Goal: Information Seeking & Learning: Learn about a topic

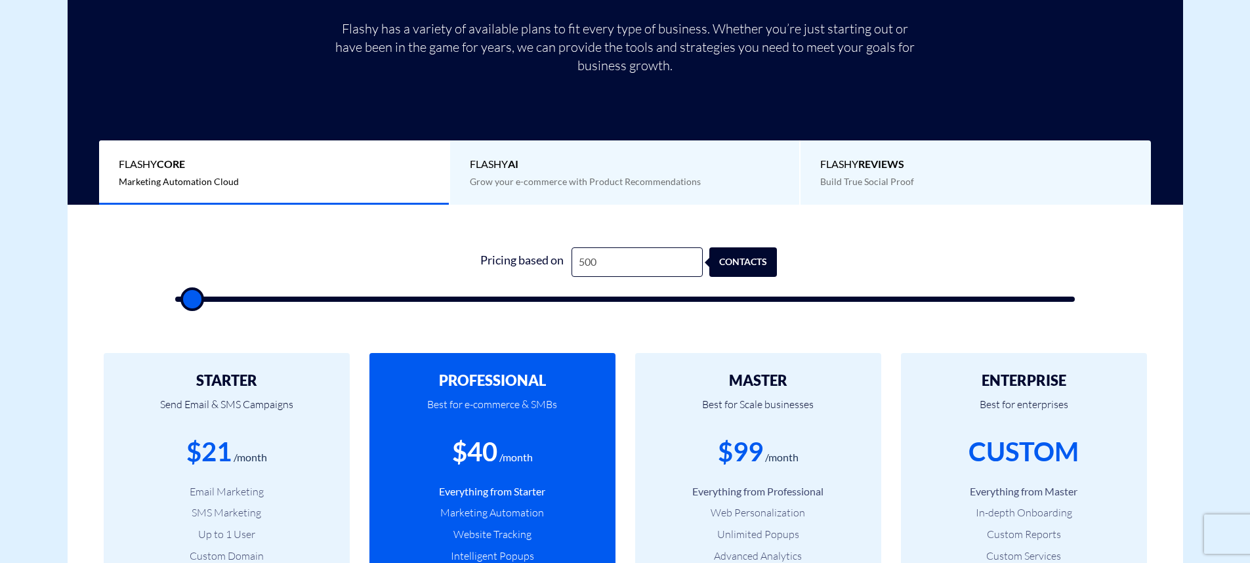
scroll to position [348, 0]
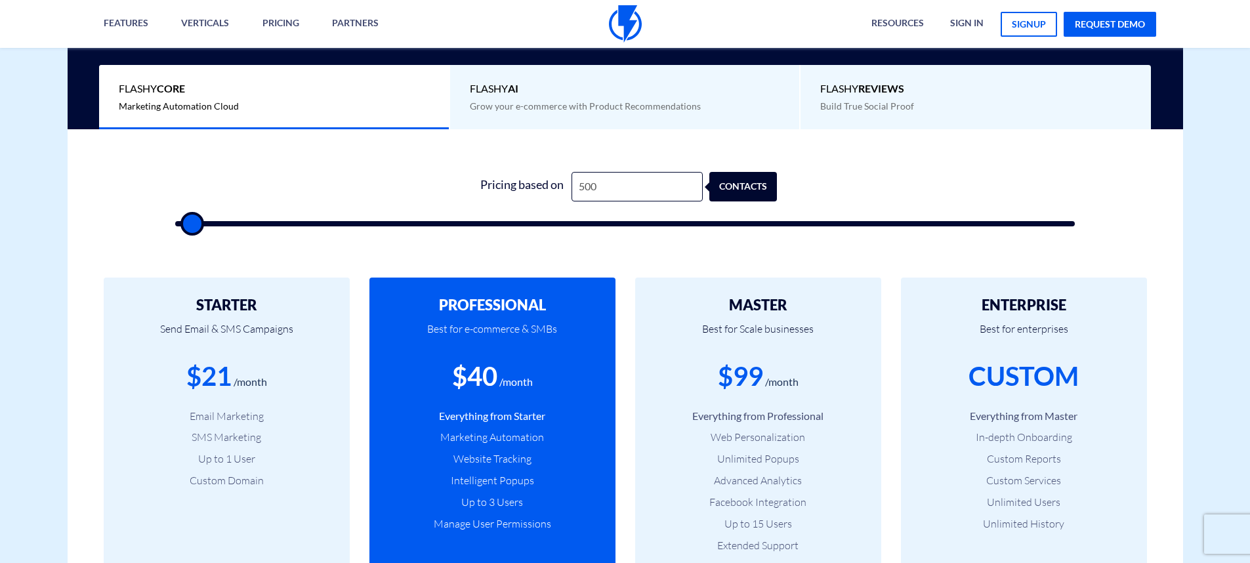
type input "1,000"
type input "1000"
type input "1,500"
type input "1500"
type input "2,000"
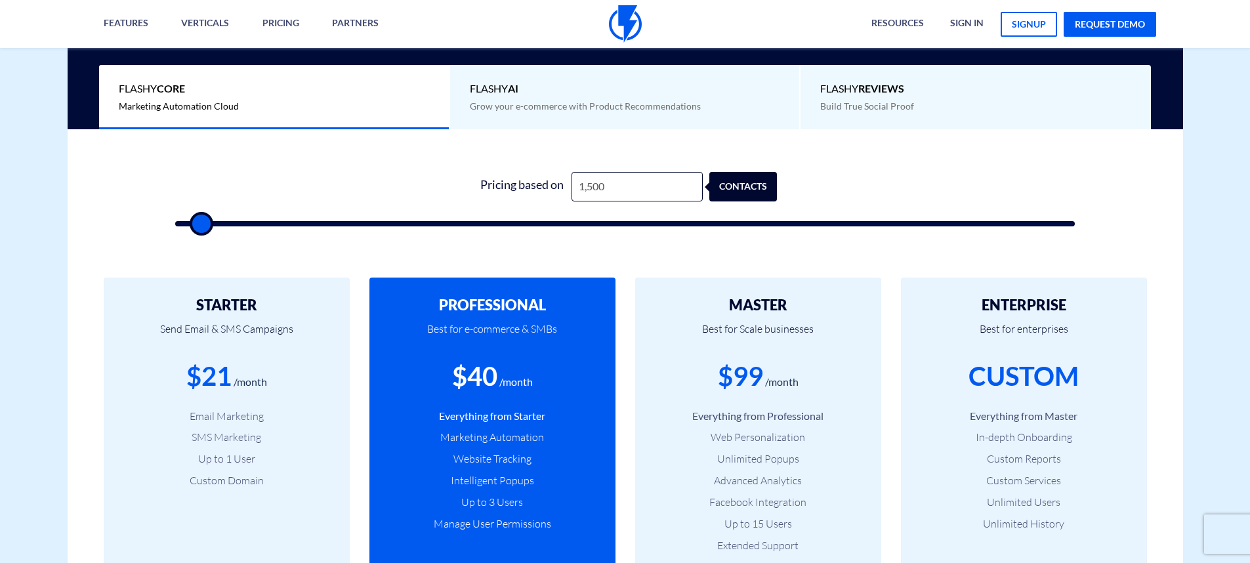
type input "2000"
type input "2,500"
type input "2500"
type input "3,000"
type input "3000"
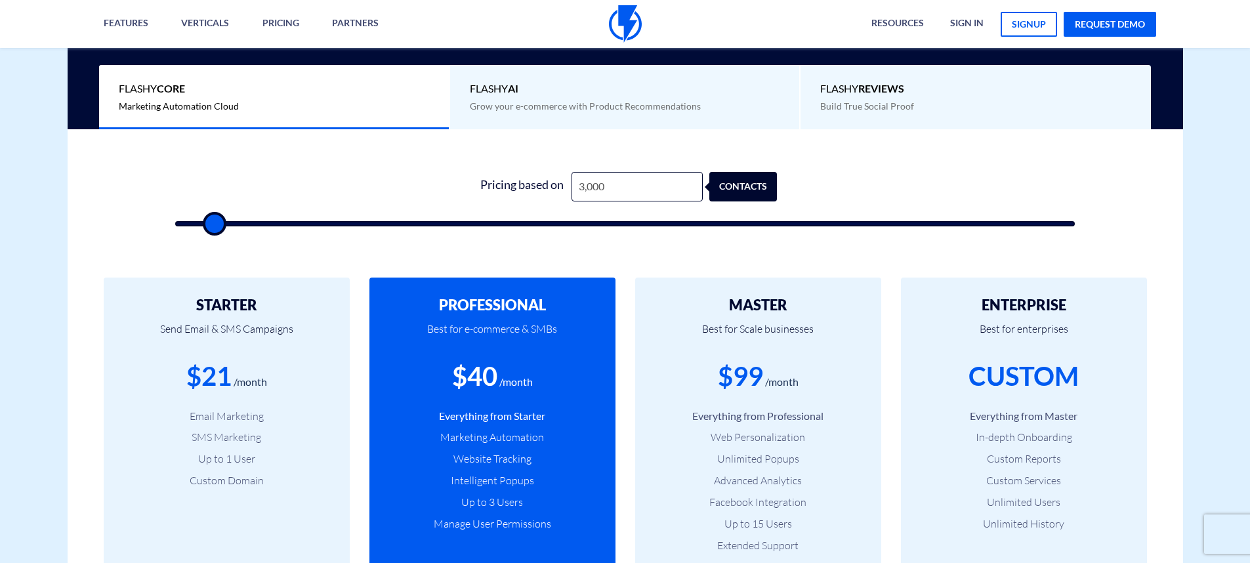
type input "3,500"
type input "3500"
type input "4,000"
type input "4000"
type input "4,500"
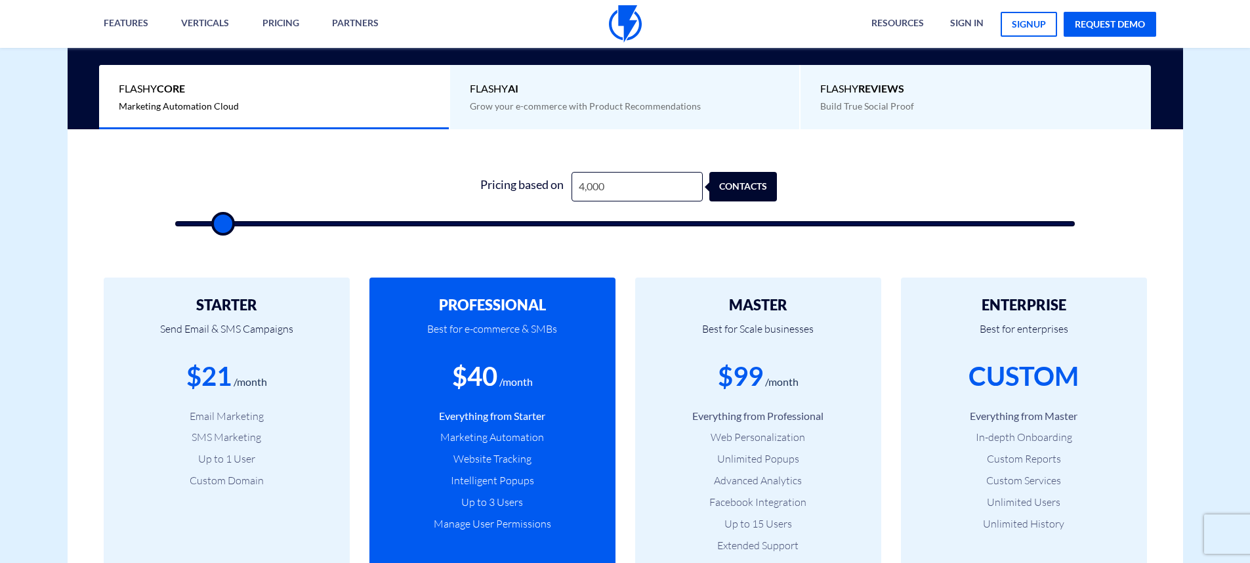
type input "4500"
type input "5,000"
type input "5000"
type input "6,000"
type input "6000"
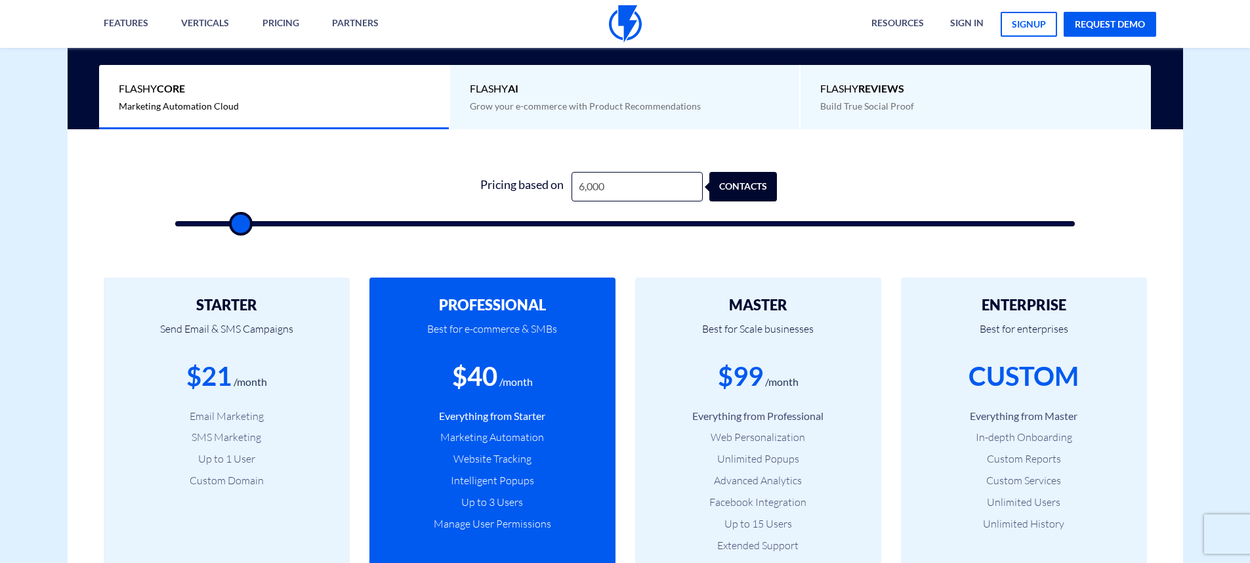
type input "6,500"
type input "6500"
type input "7,000"
type input "7000"
type input "7,500"
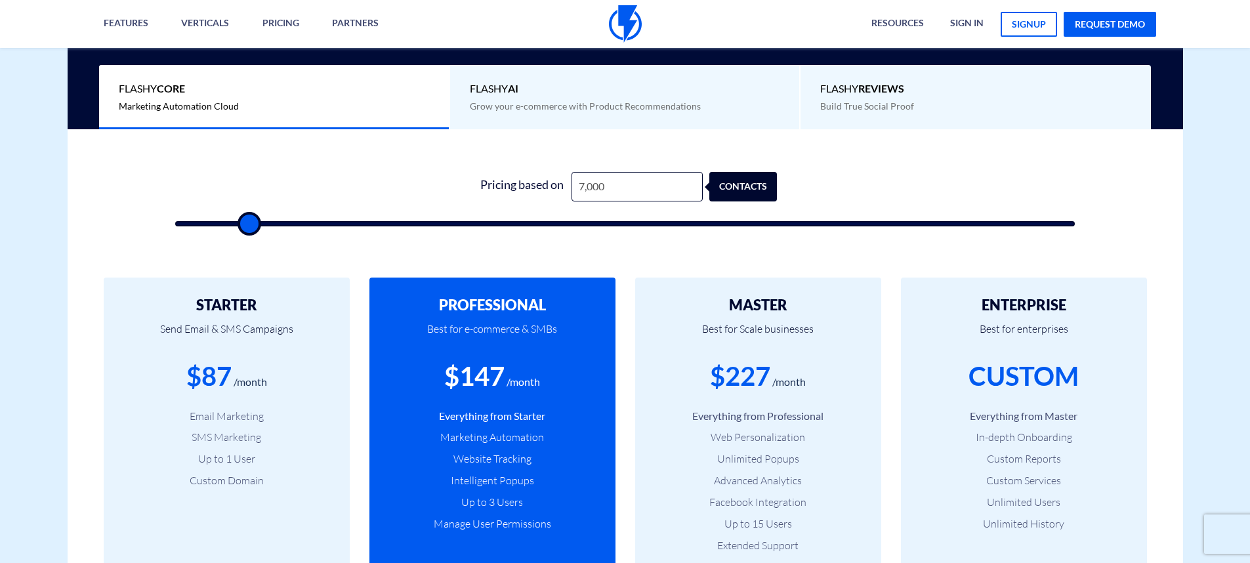
type input "7500"
type input "8,000"
type input "8000"
type input "9,500"
type input "9500"
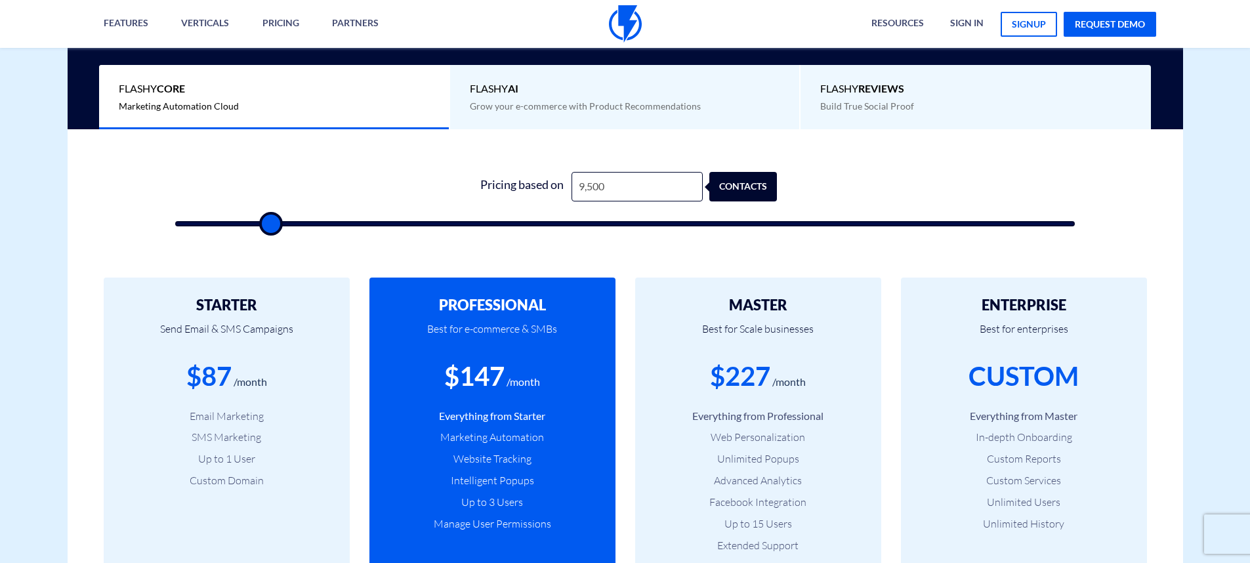
type input "10,000"
type input "10000"
type input "10,500"
type input "10500"
type input "11,000"
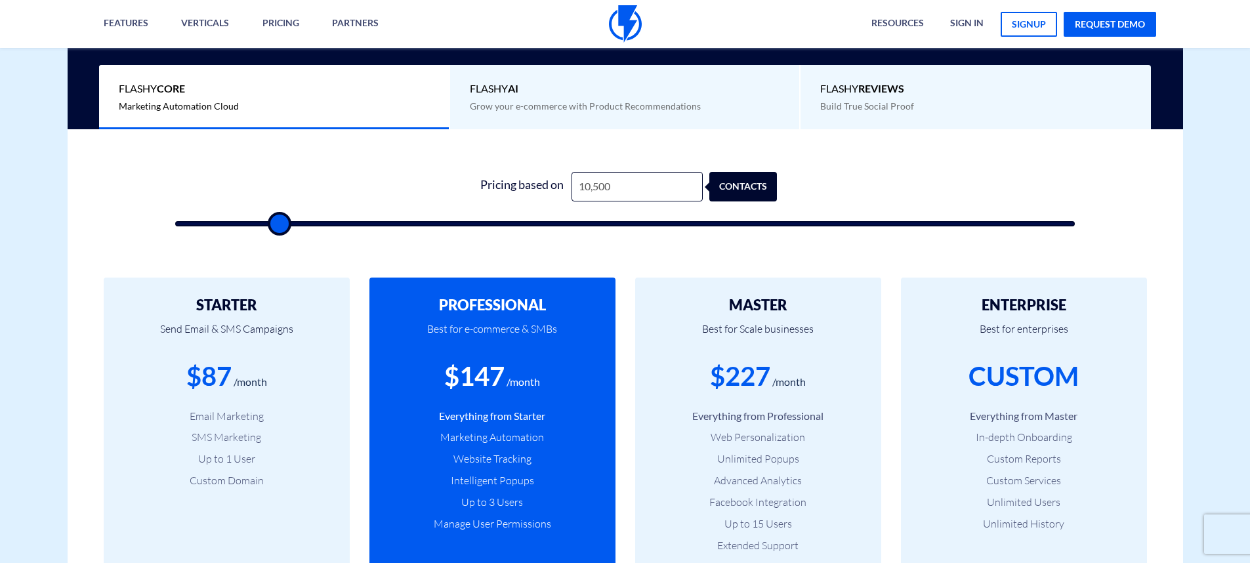
type input "11000"
type input "11,500"
type input "11500"
type input "12,000"
type input "12000"
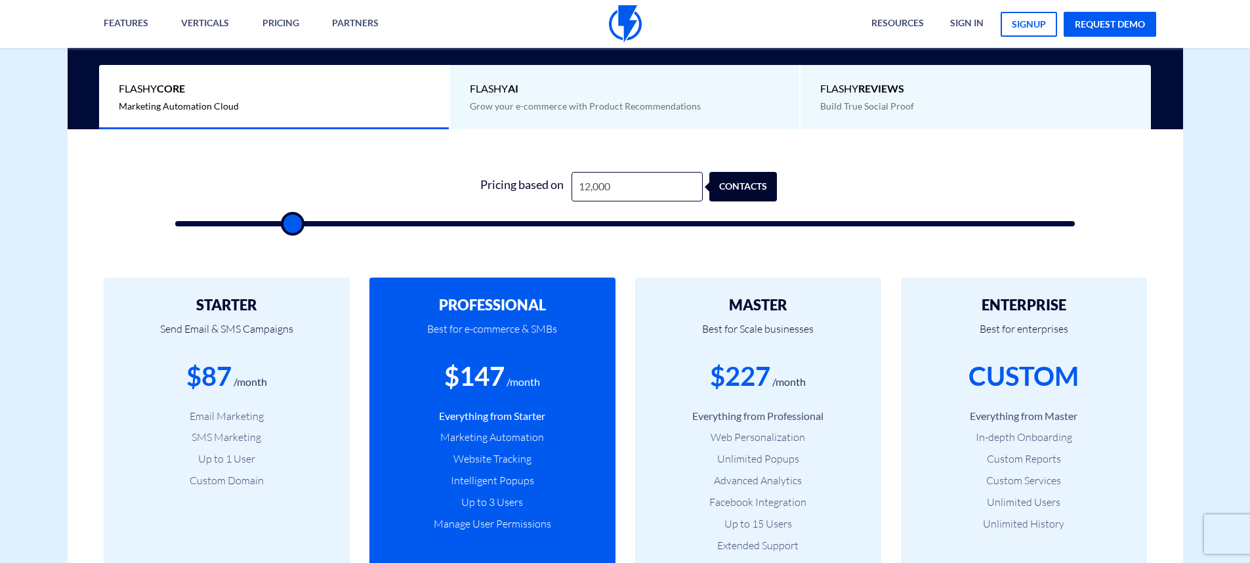
type input "12,500"
type input "12500"
type input "13,000"
type input "13000"
type input "13,500"
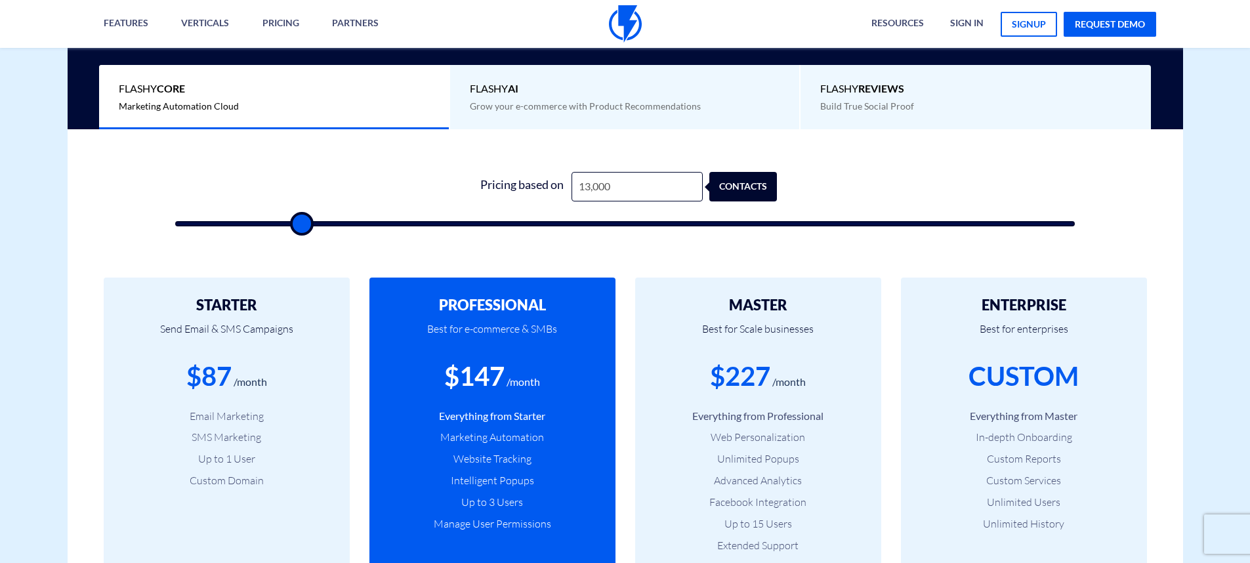
type input "13500"
type input "14,000"
type input "14000"
type input "14,500"
type input "14500"
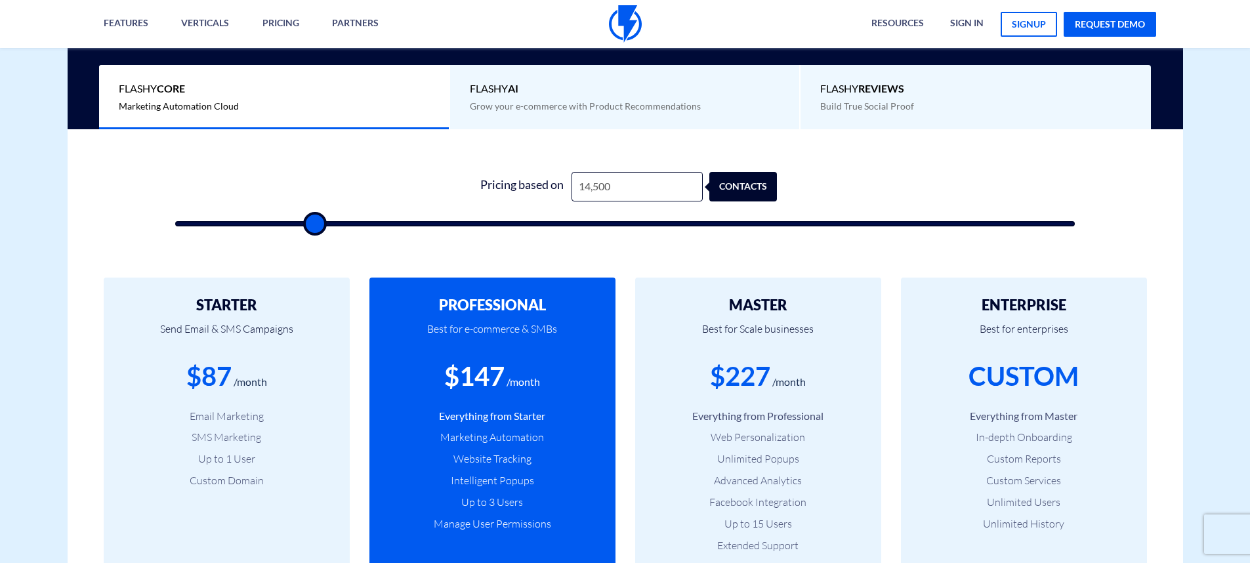
type input "15,500"
type input "15500"
type input "16,500"
type input "16500"
type input "17,000"
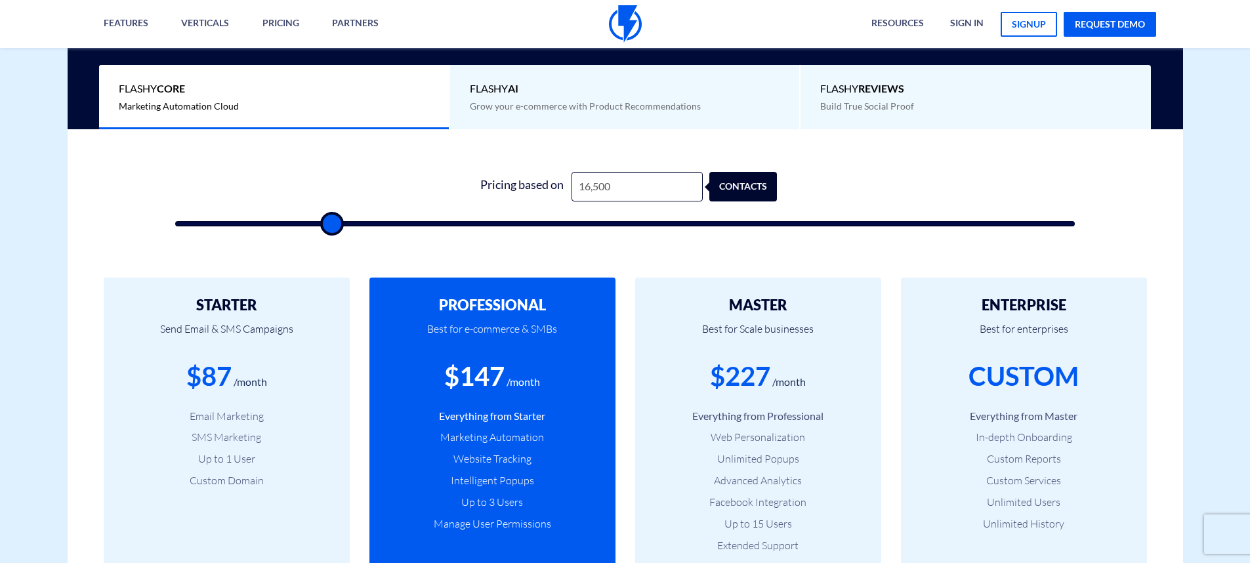
type input "17000"
type input "17,500"
type input "17500"
type input "18,500"
type input "18500"
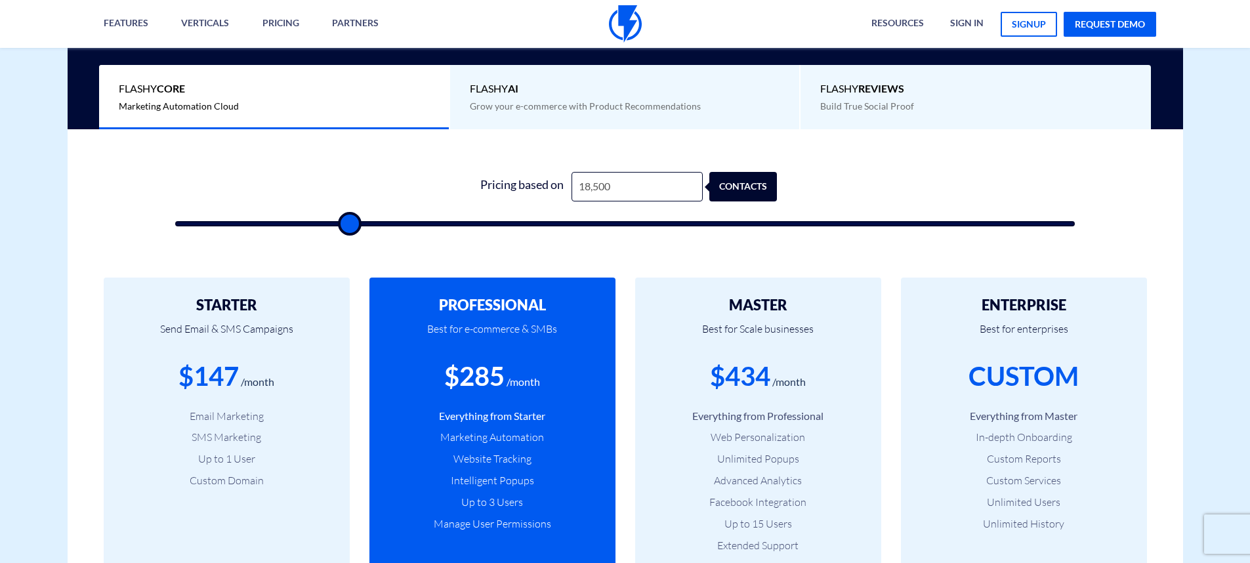
type input "19,000"
type input "19000"
type input "19,500"
type input "19500"
type input "20,000"
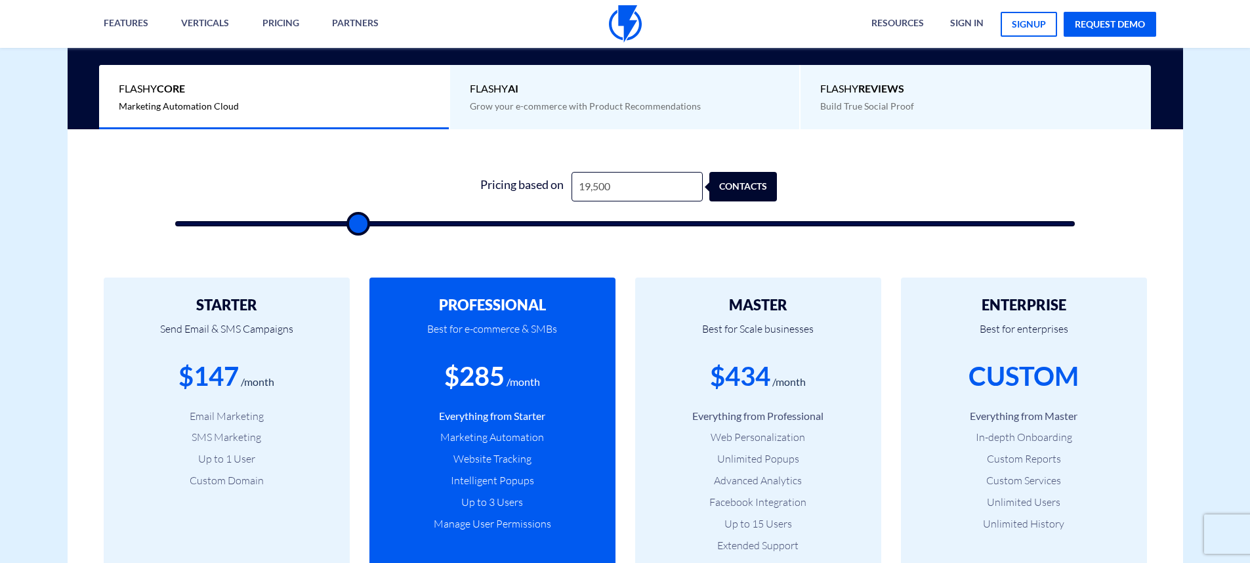
type input "20000"
type input "20,500"
type input "20500"
type input "21,000"
type input "21000"
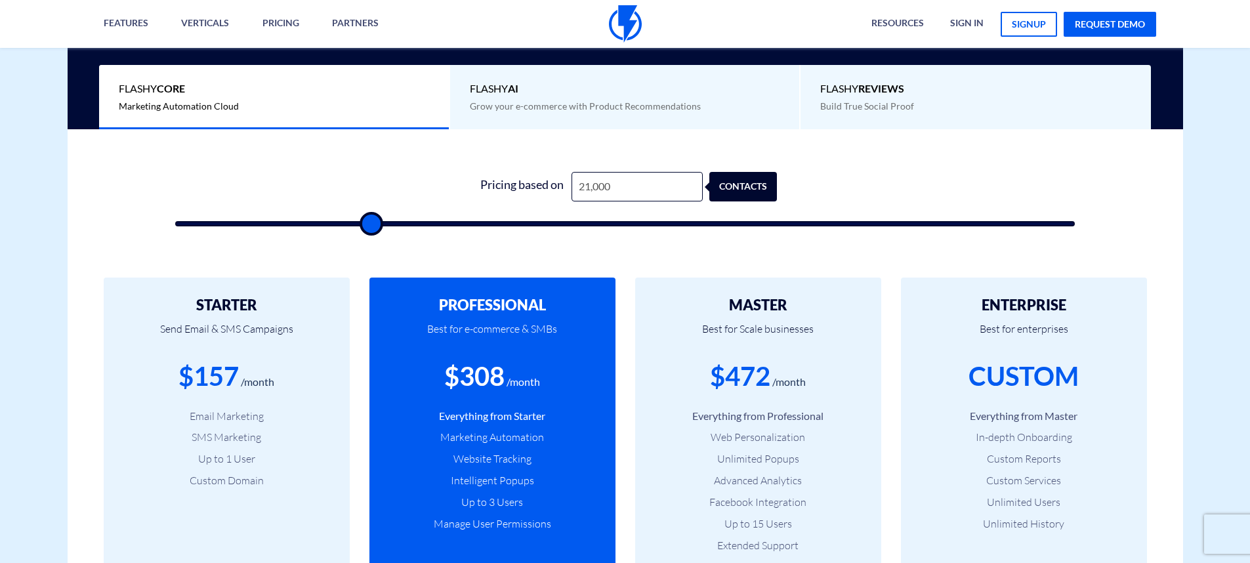
type input "20,500"
type input "20500"
type input "20,000"
type input "20000"
type input "19,500"
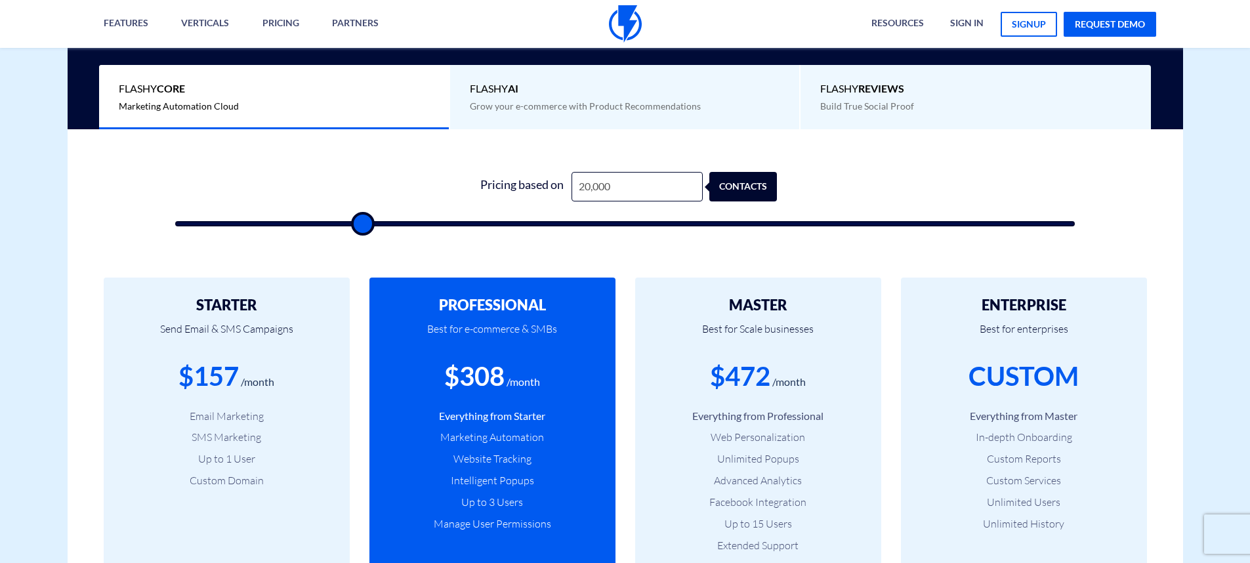
type input "19500"
type input "19,000"
type input "19000"
type input "18,500"
type input "18500"
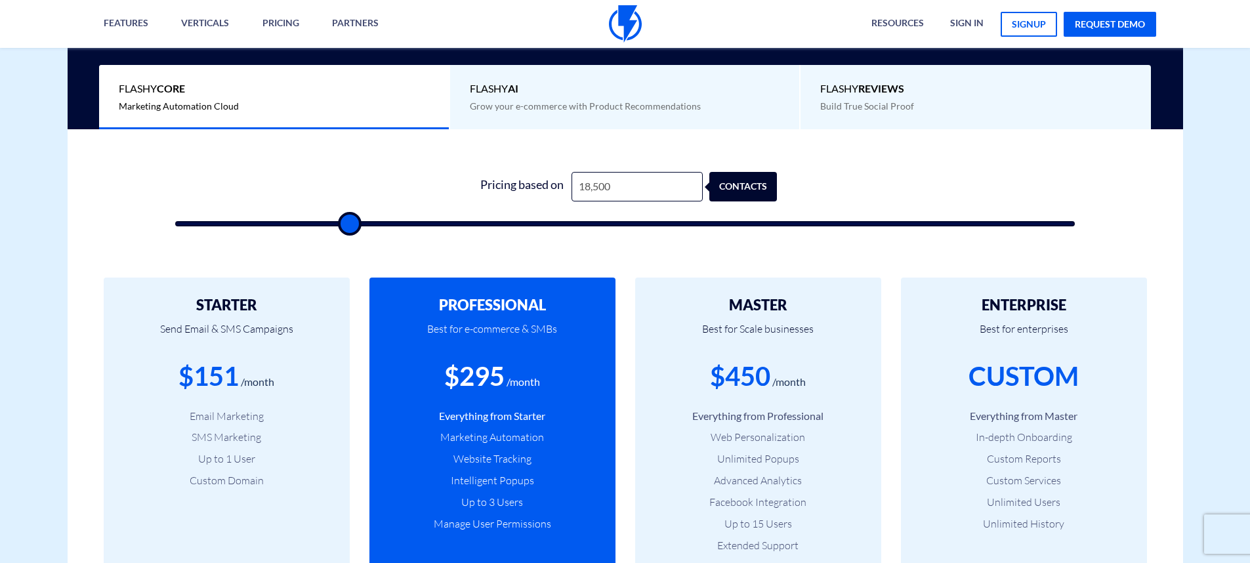
type input "18,000"
type input "18000"
type input "17,500"
type input "17500"
type input "17,000"
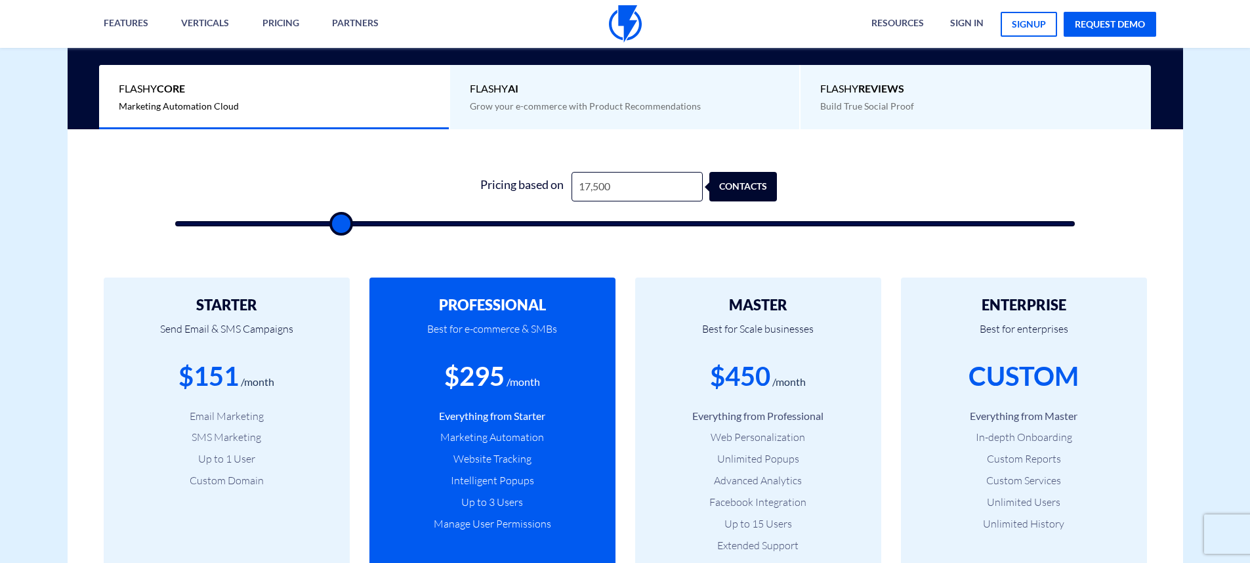
type input "17000"
type input "16,500"
type input "16500"
type input "16,000"
type input "16000"
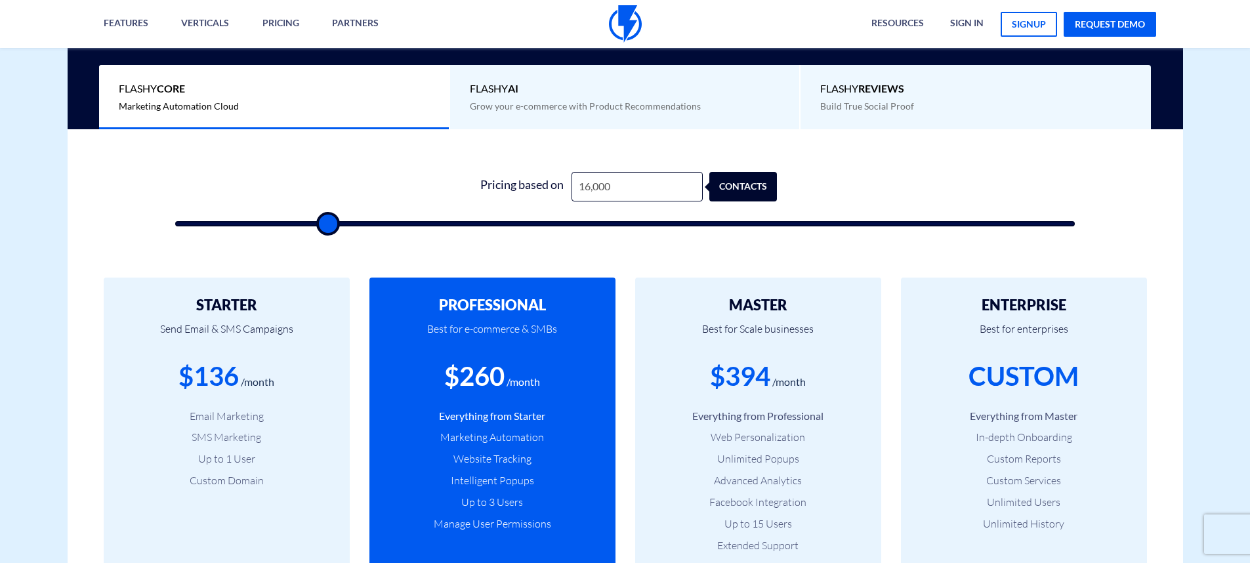
type input "15,500"
type input "15500"
type input "15,000"
type input "15000"
type input "14,500"
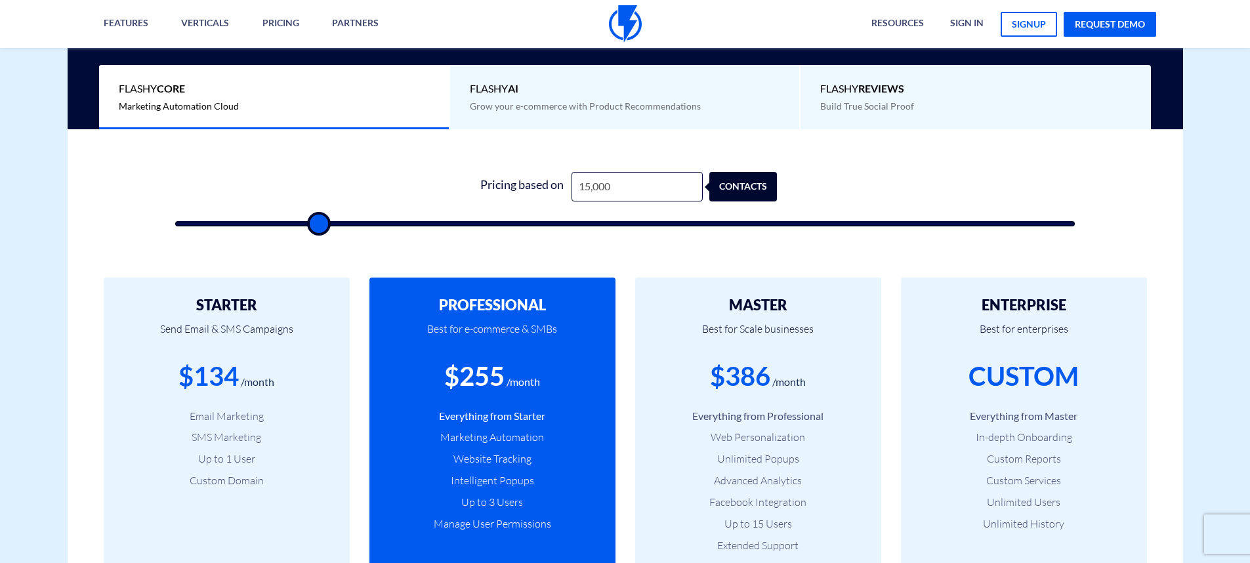
type input "14500"
type input "14,000"
type input "14000"
type input "13,500"
type input "13500"
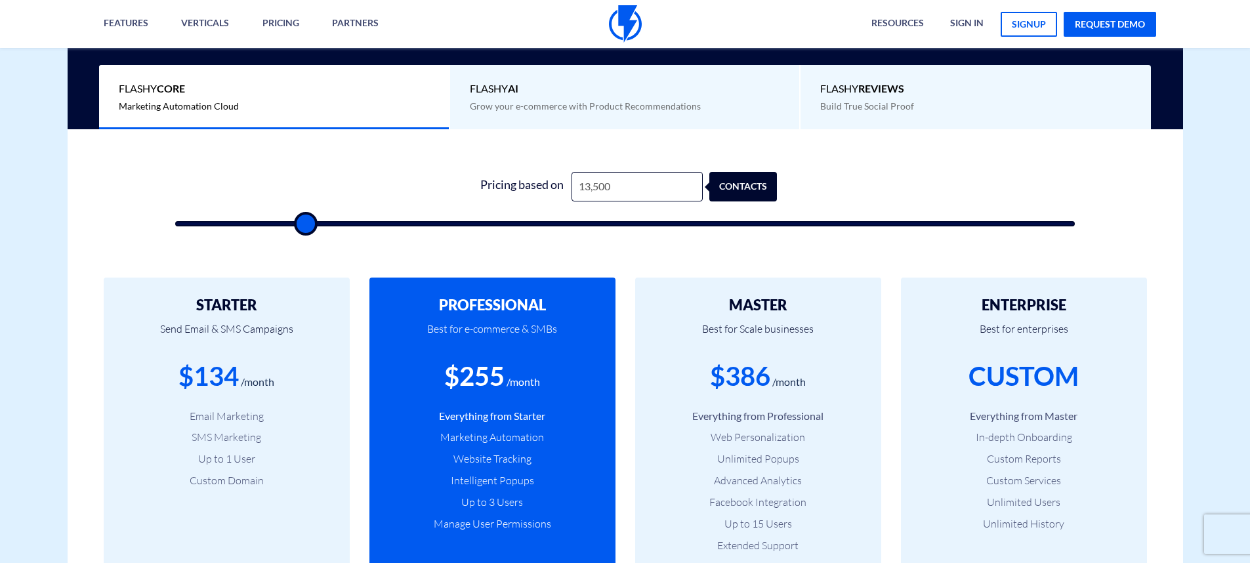
type input "13,000"
type input "13000"
type input "12,500"
type input "12500"
type input "12,000"
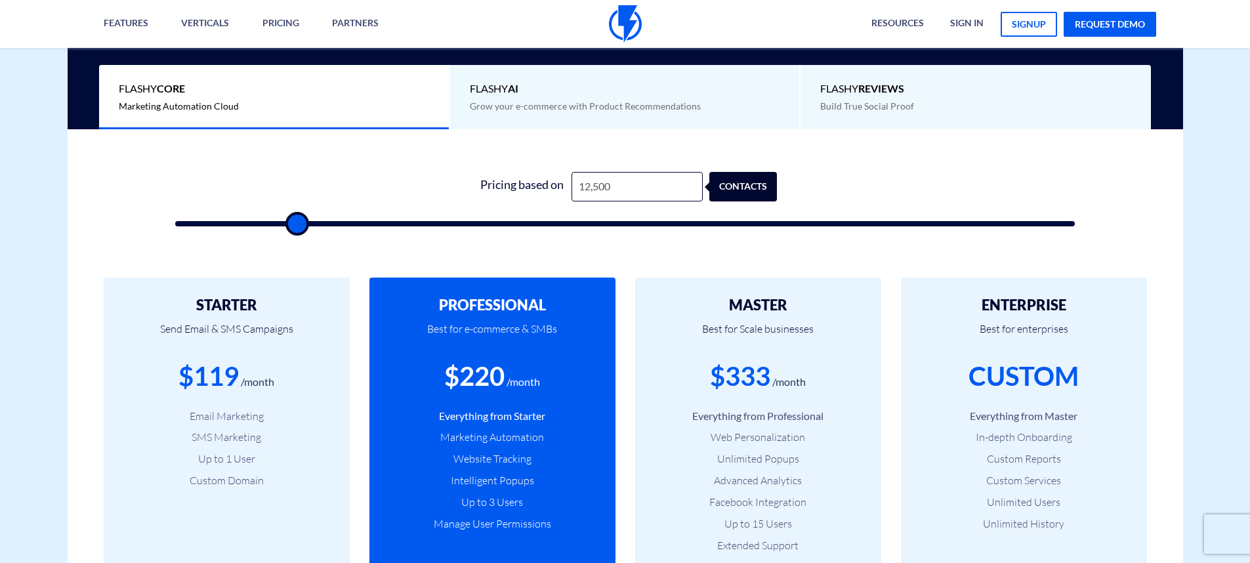
type input "12000"
type input "11,500"
type input "11500"
type input "11,000"
type input "11000"
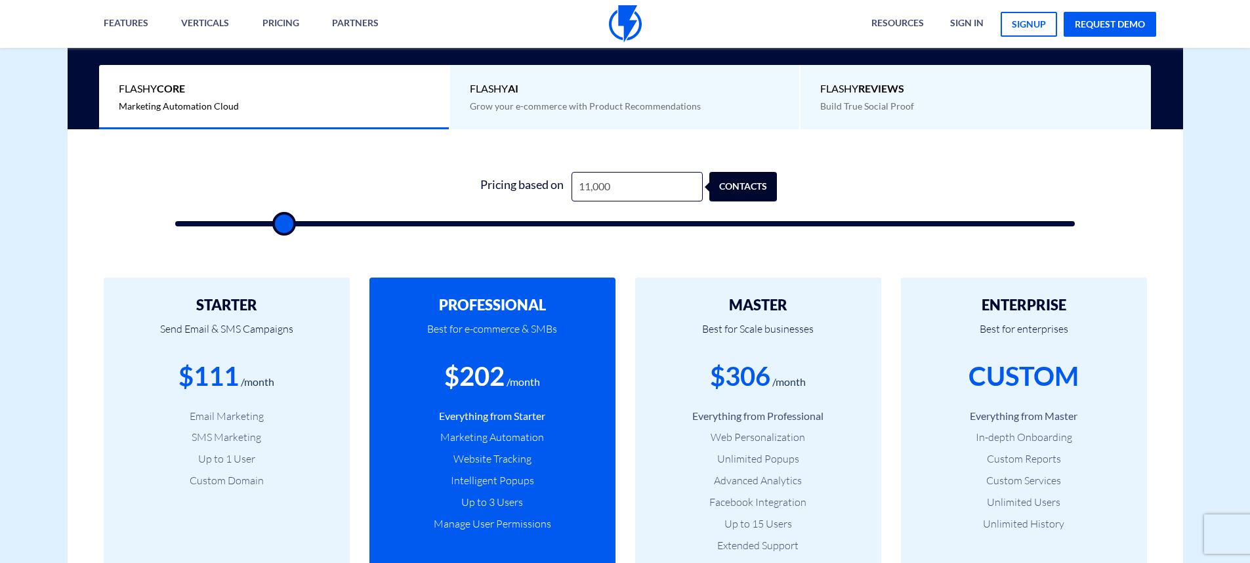
type input "10,500"
type input "10500"
type input "10,000"
type input "10000"
type input "9,500"
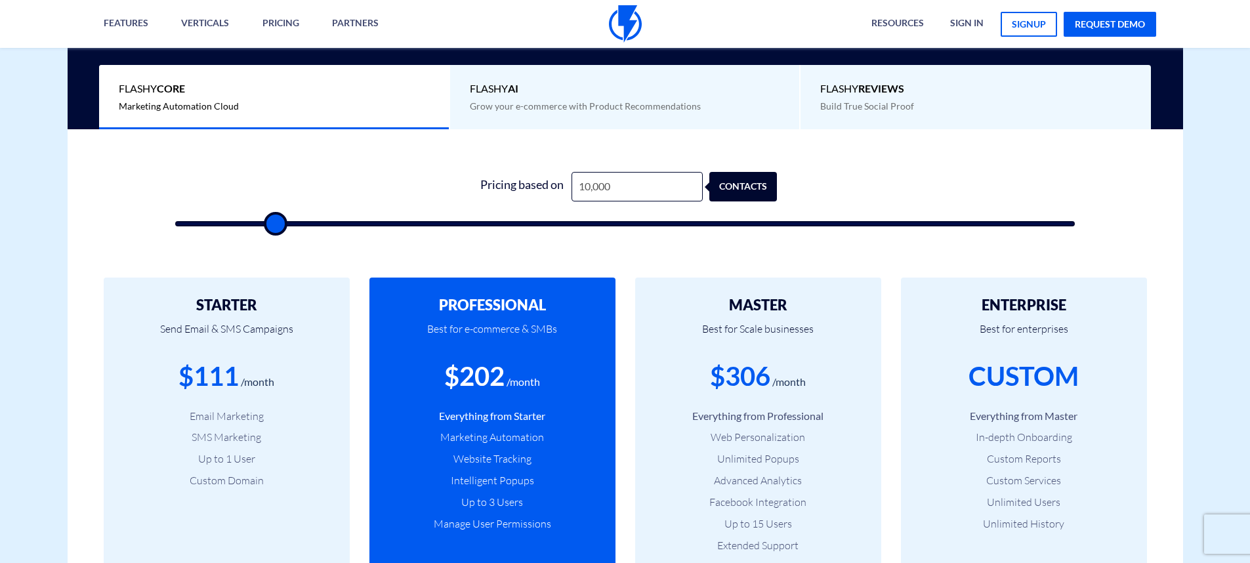
type input "9500"
type input "9,000"
type input "9000"
type input "8,500"
type input "8500"
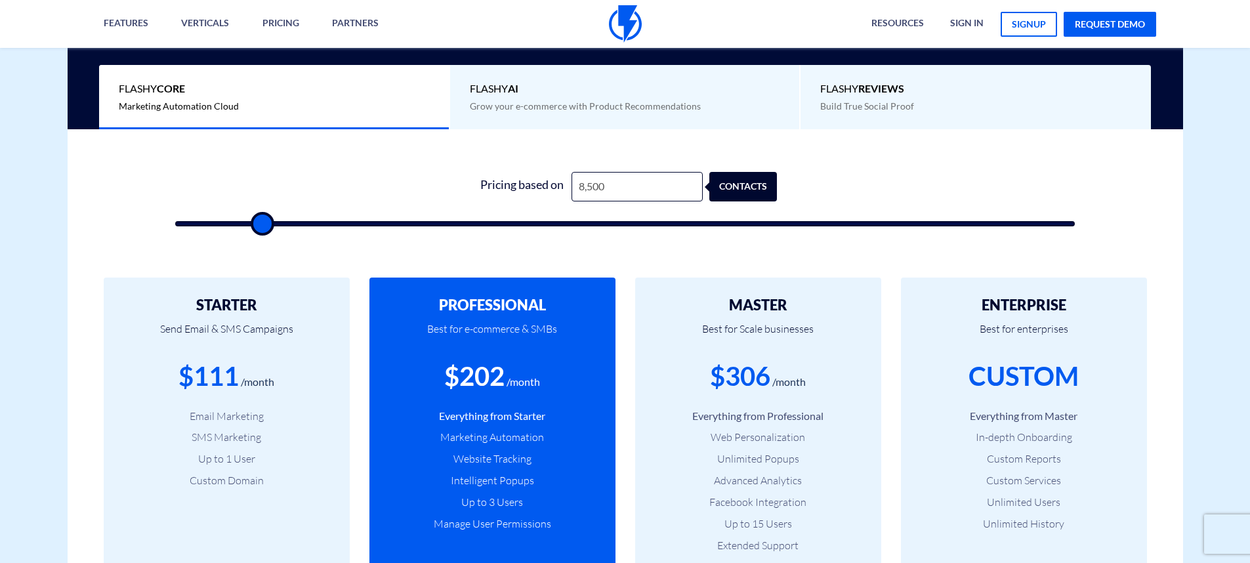
type input "8,000"
type input "8000"
type input "7,000"
type input "7000"
type input "6,500"
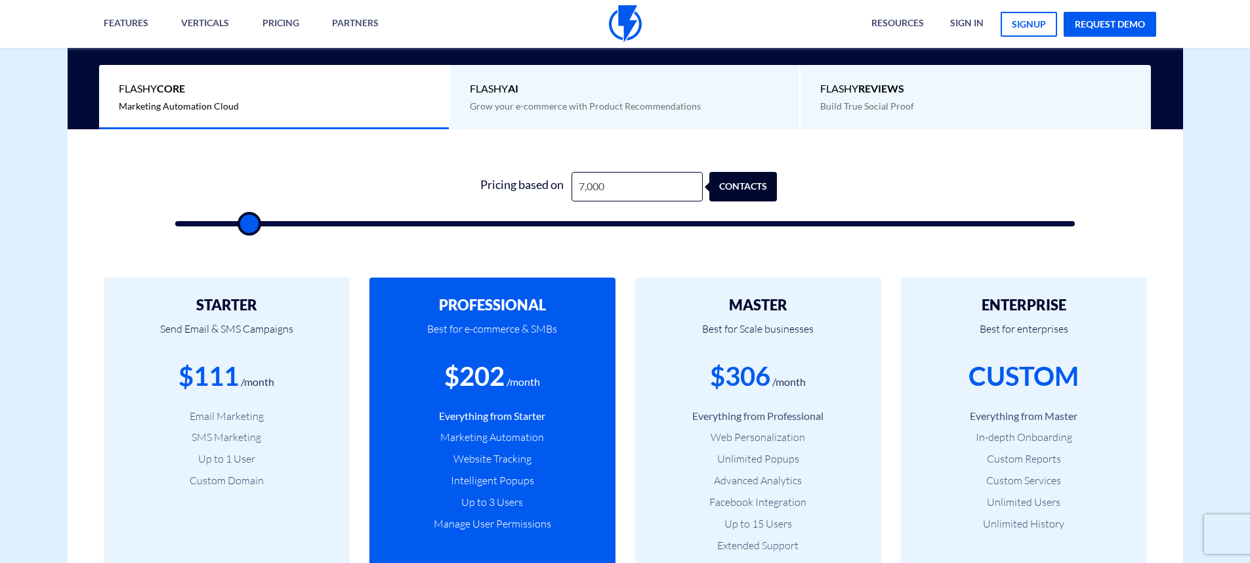
type input "6500"
type input "6,000"
type input "6000"
type input "5,500"
type input "5500"
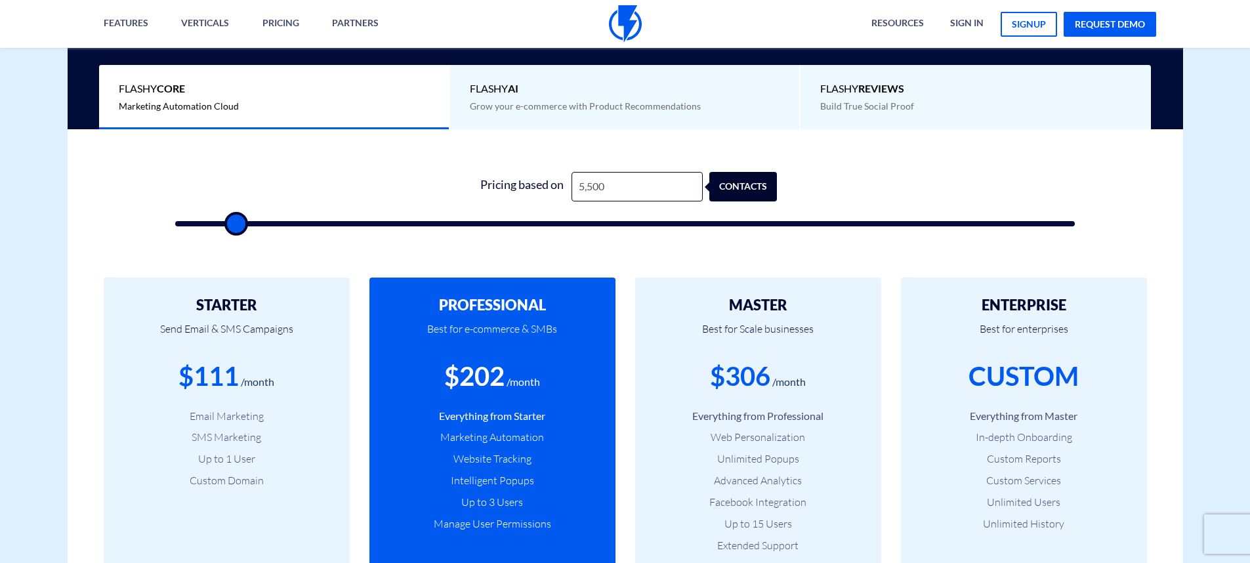
type input "5,000"
type input "5000"
type input "4,500"
type input "4500"
type input "3,500"
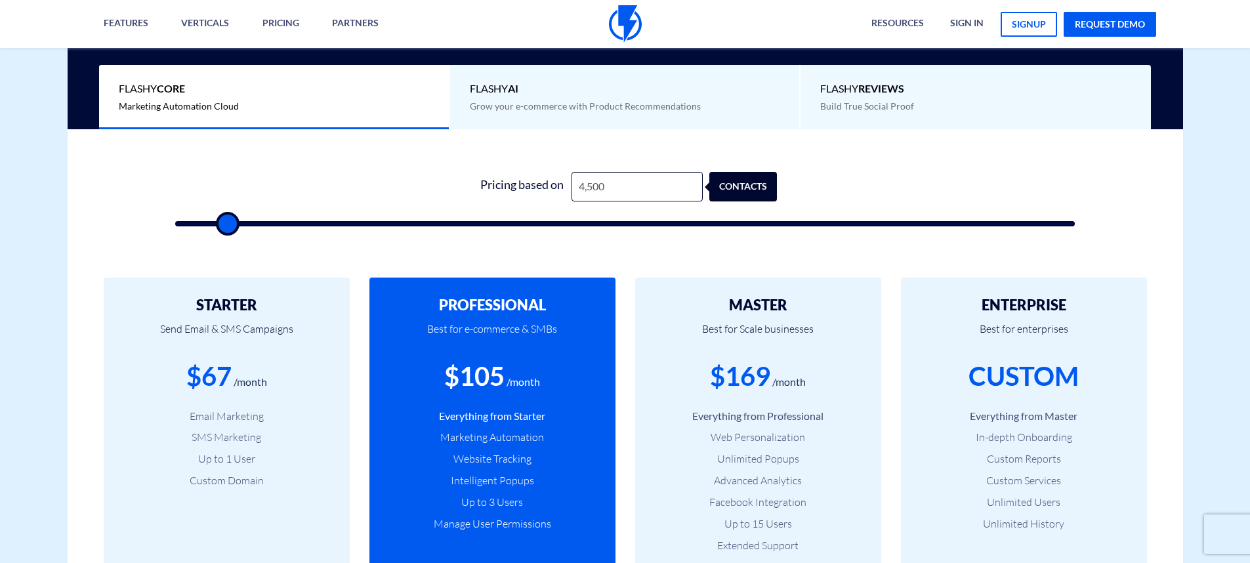
type input "3500"
type input "3,000"
type input "3000"
type input "2,500"
type input "2500"
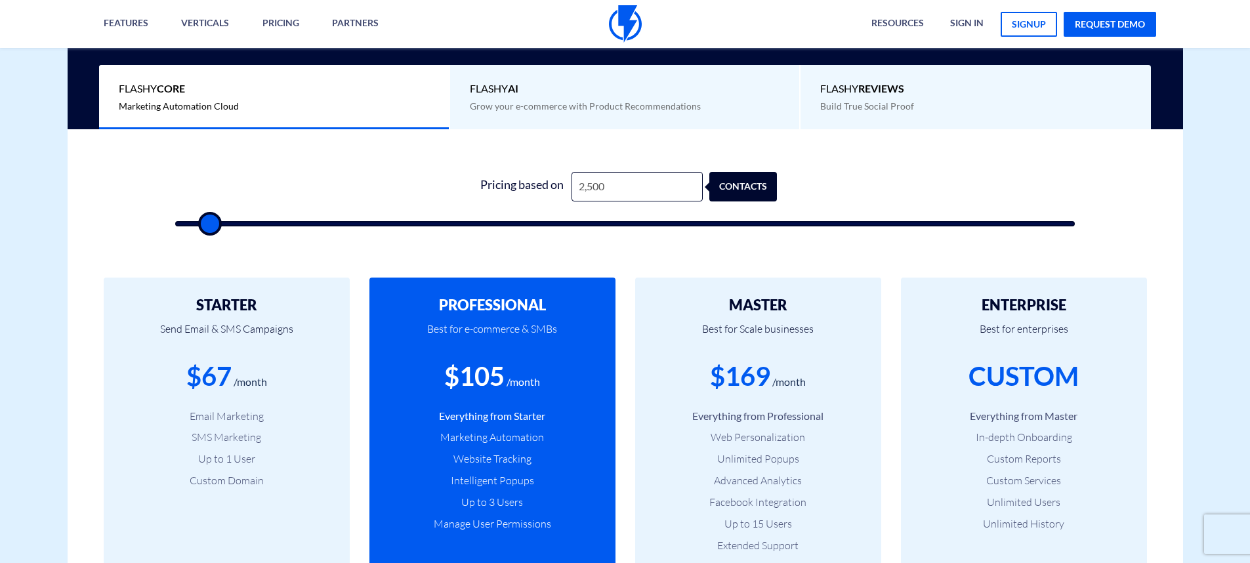
type input "2,000"
type input "2000"
type input "1,500"
type input "1500"
type input "500"
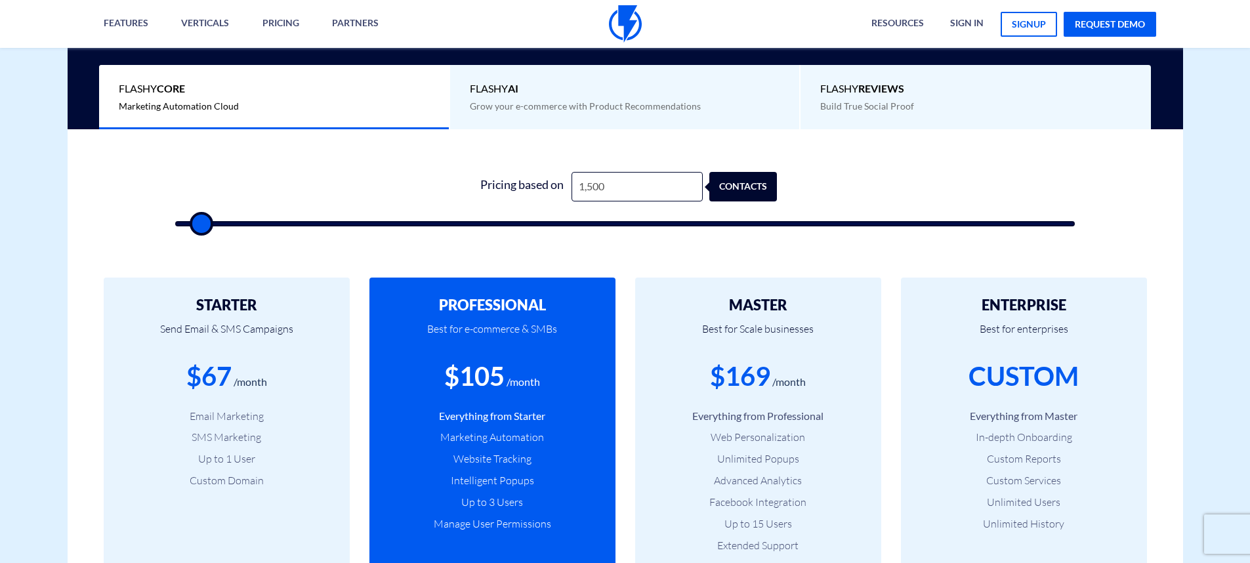
type input "500"
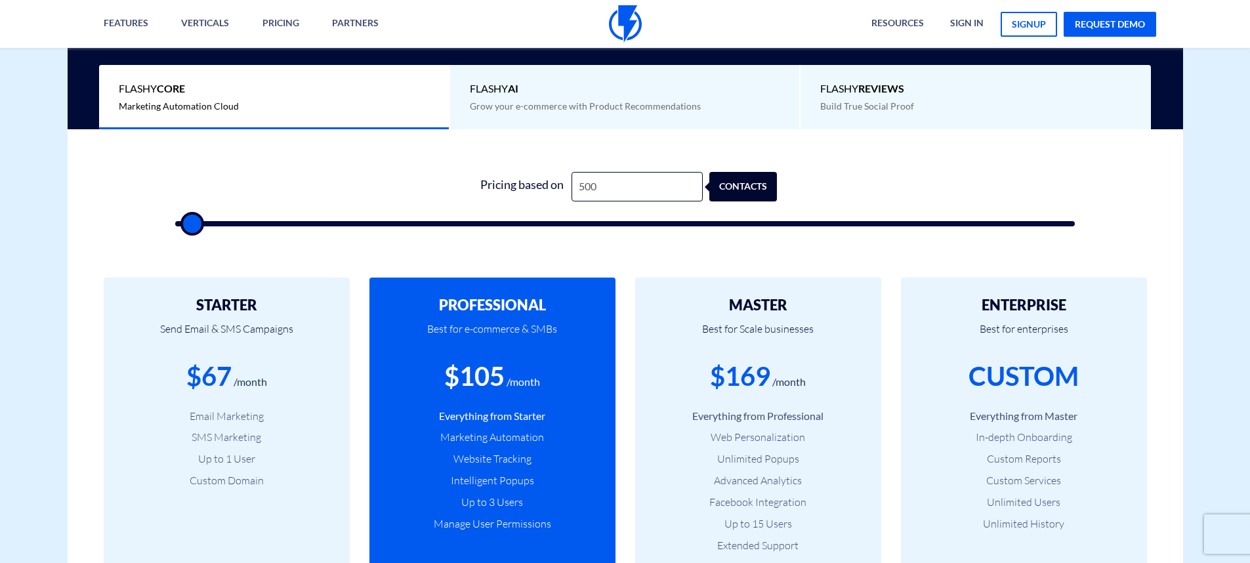
type input "500"
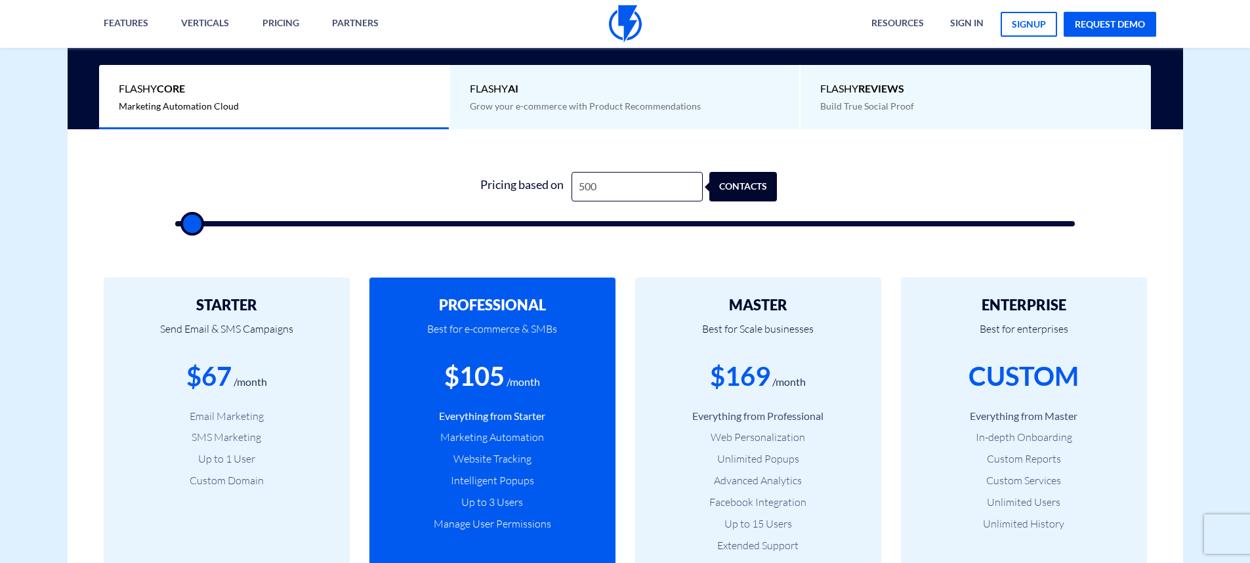
type input "500"
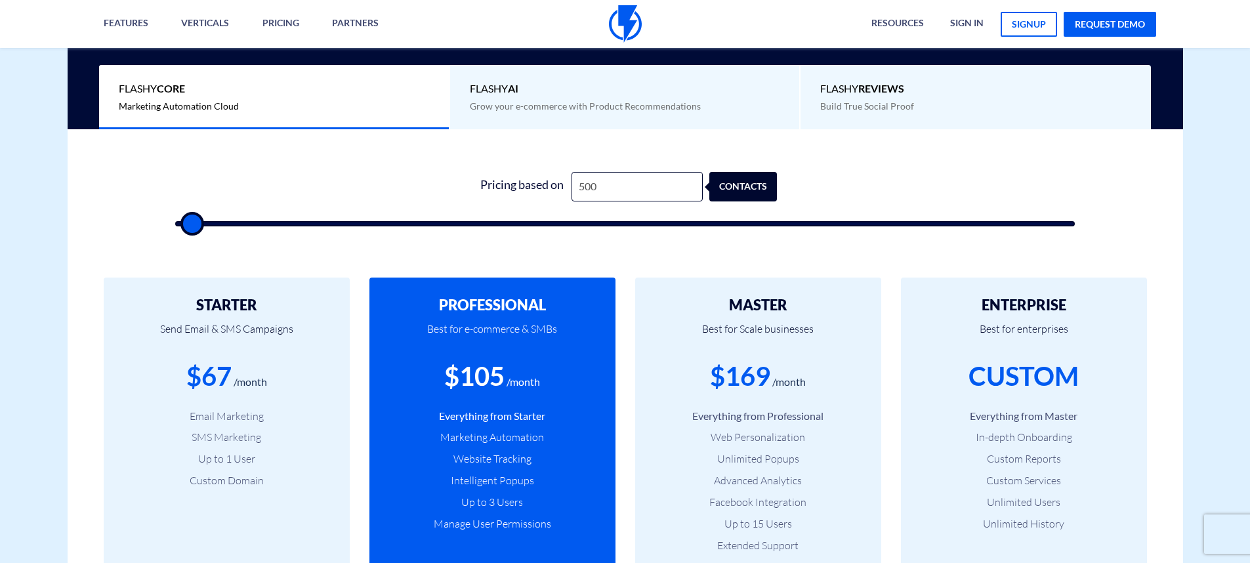
type input "500"
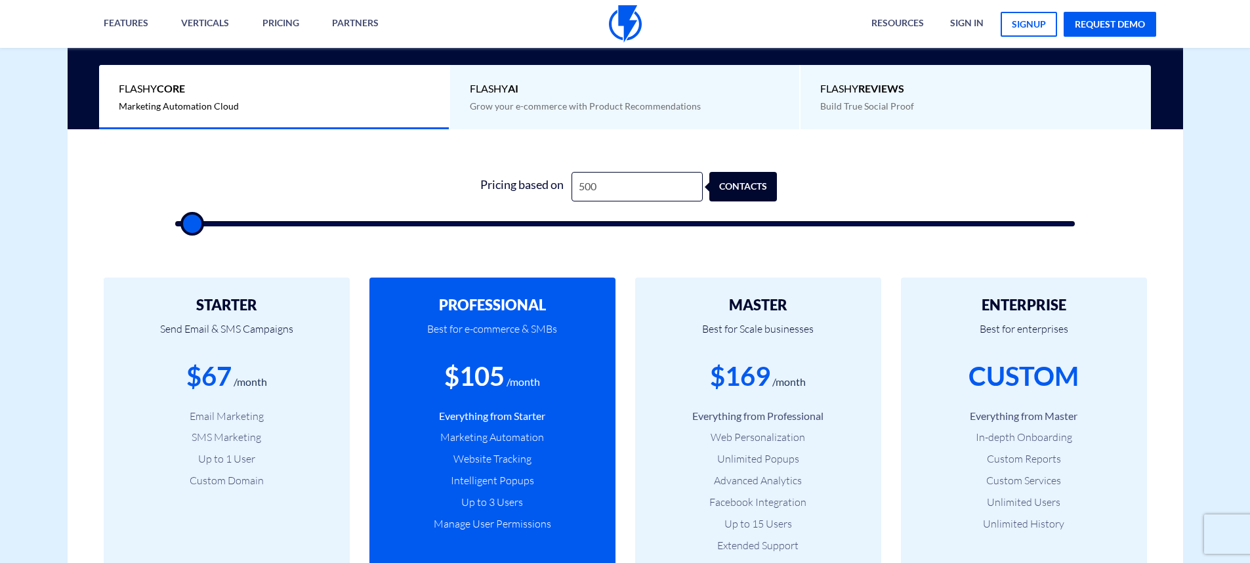
type input "500"
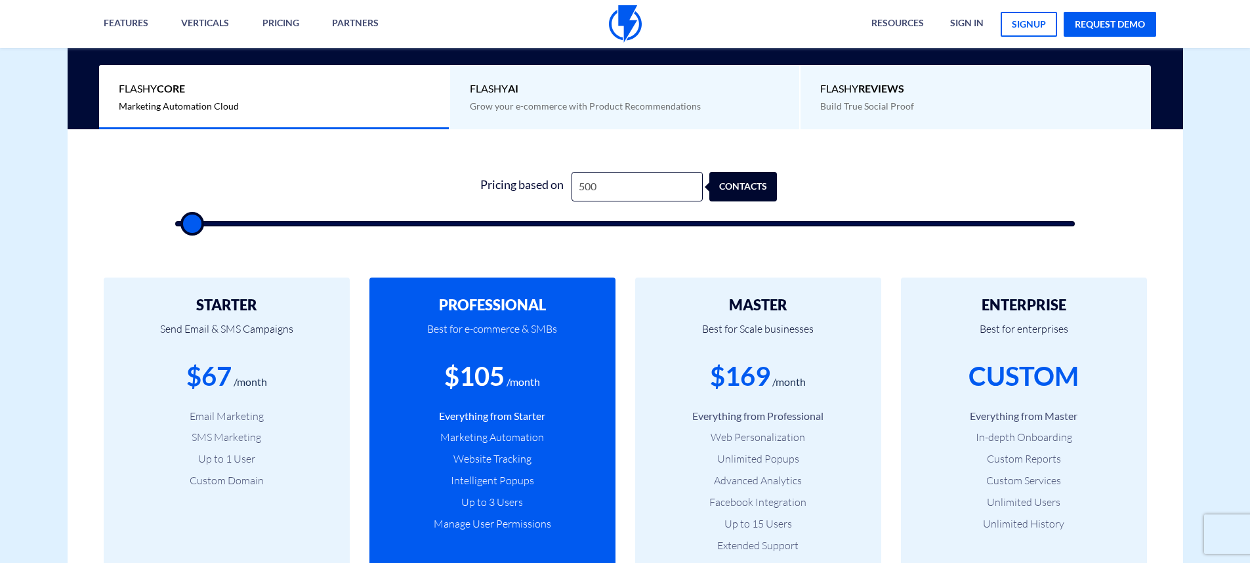
type input "500"
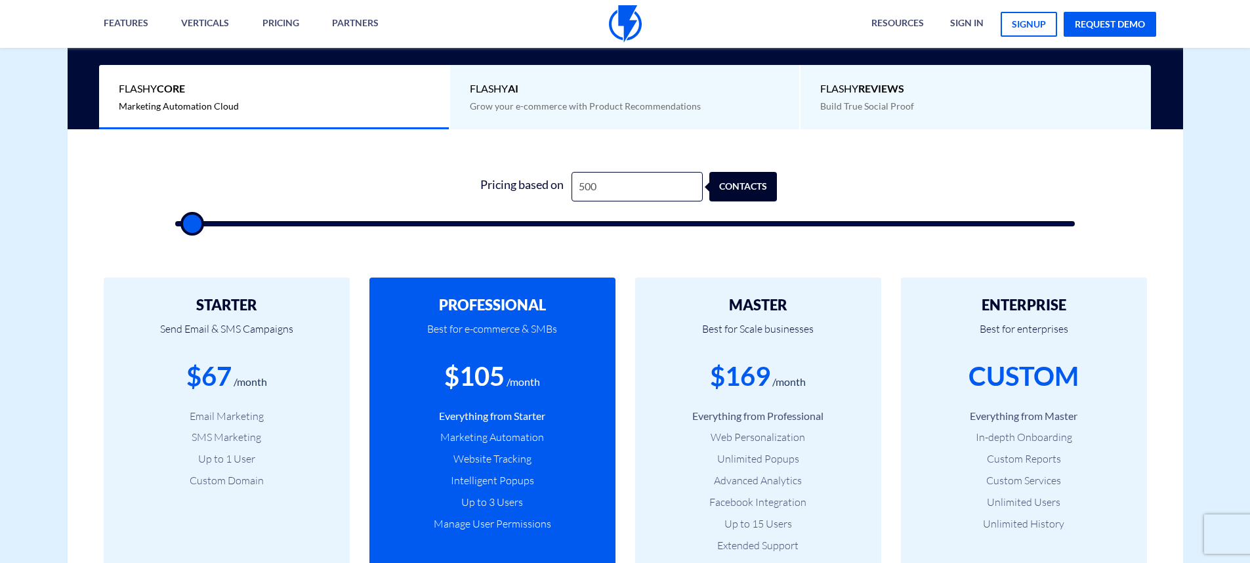
type input "500"
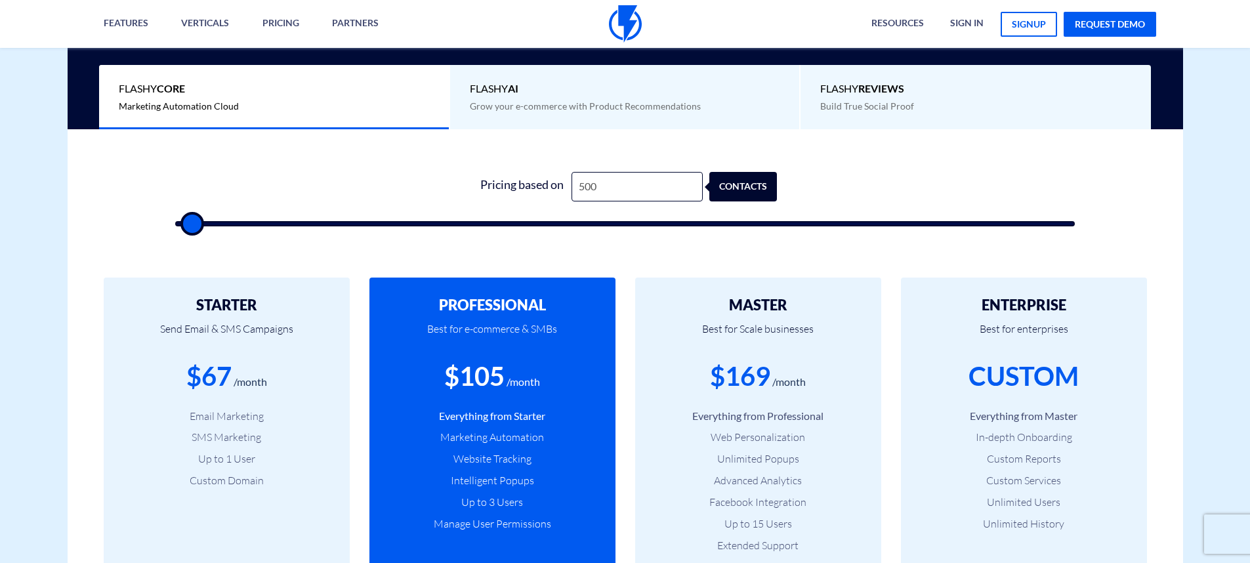
type input "500"
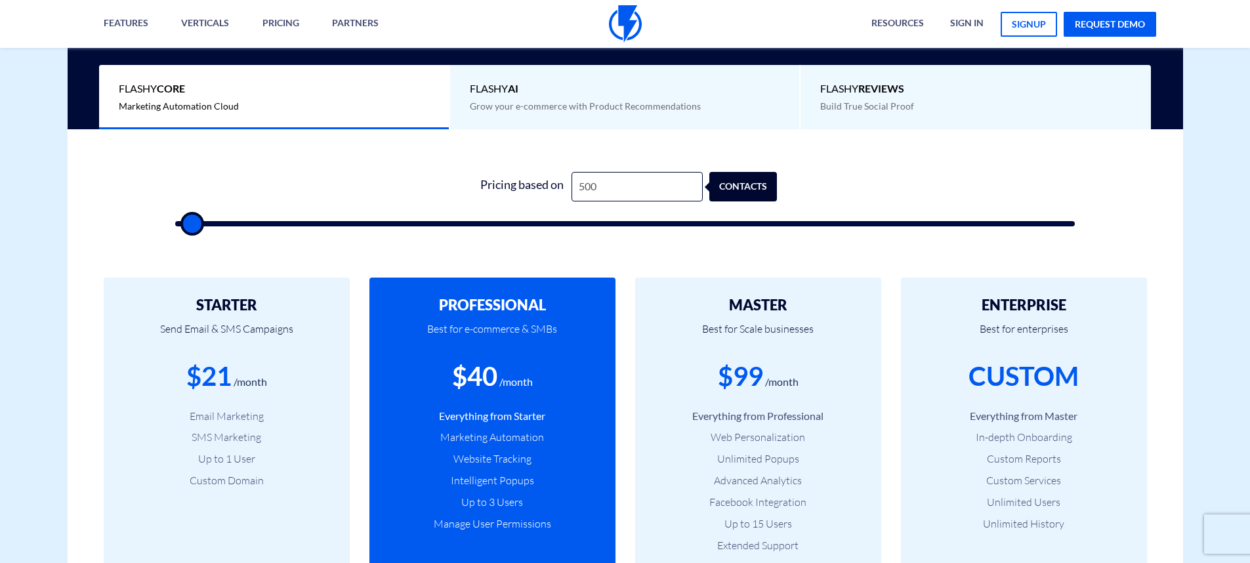
type input "500"
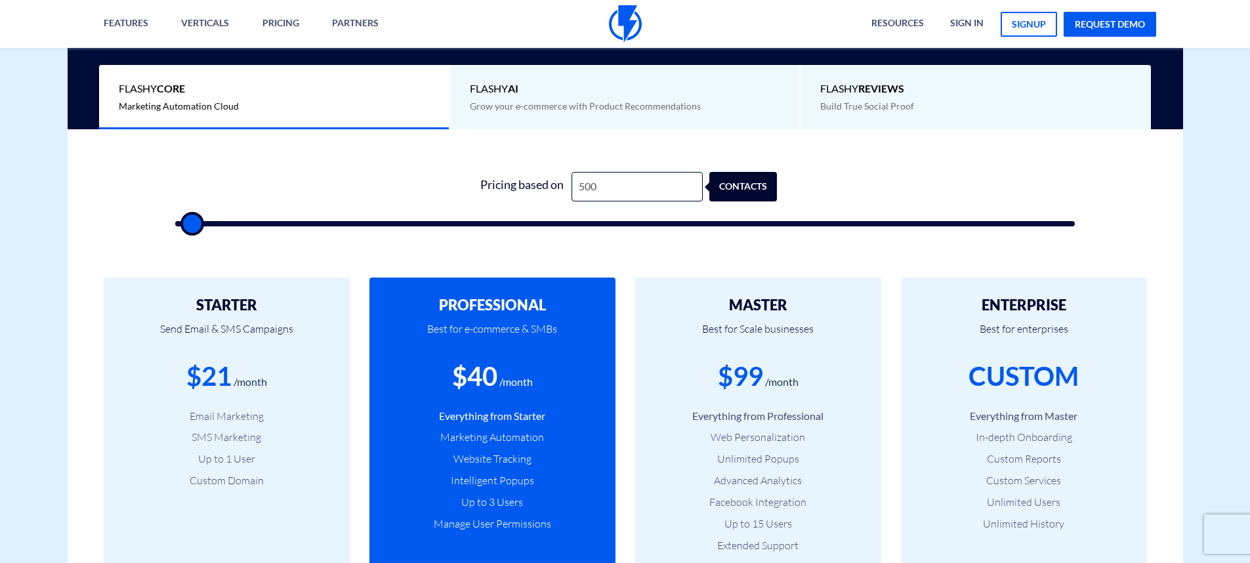
type input "500"
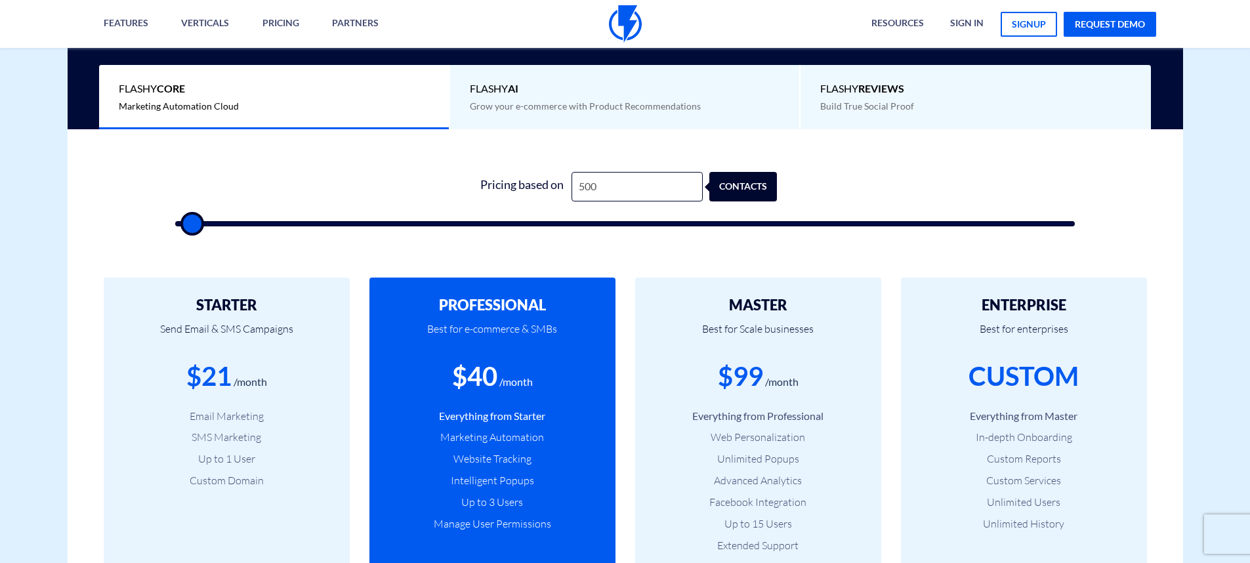
type input "500"
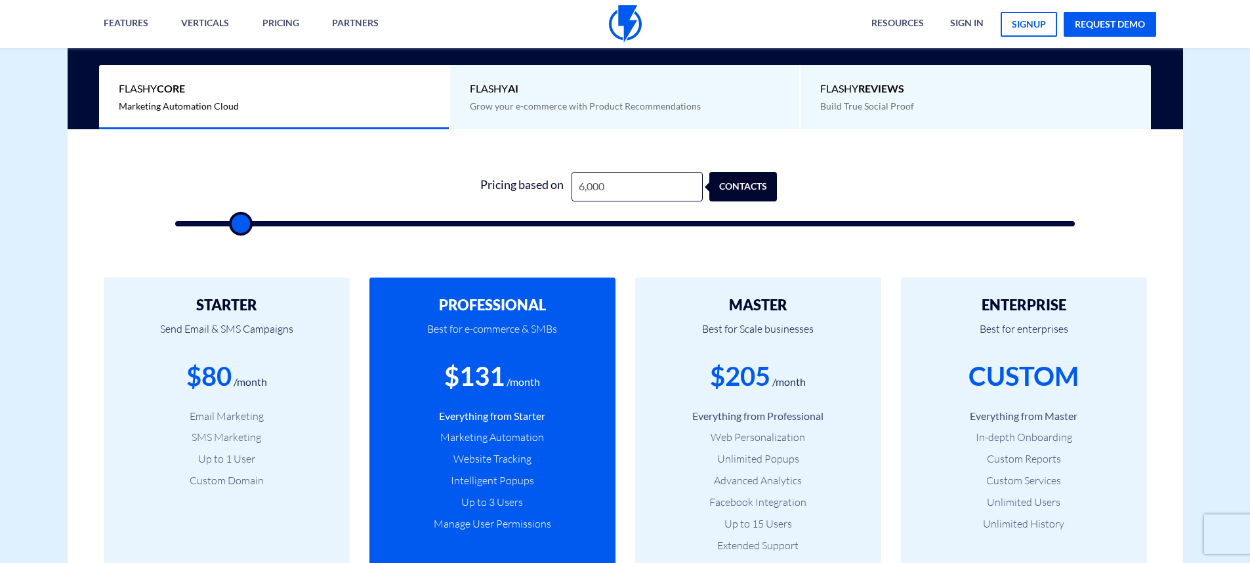
drag, startPoint x: 218, startPoint y: 220, endPoint x: 239, endPoint y: 230, distance: 23.2
click at [239, 226] on input "range" at bounding box center [625, 223] width 900 height 5
drag, startPoint x: 248, startPoint y: 220, endPoint x: 293, endPoint y: 223, distance: 44.7
click at [293, 223] on input "range" at bounding box center [625, 223] width 900 height 5
